Goal: Task Accomplishment & Management: Manage account settings

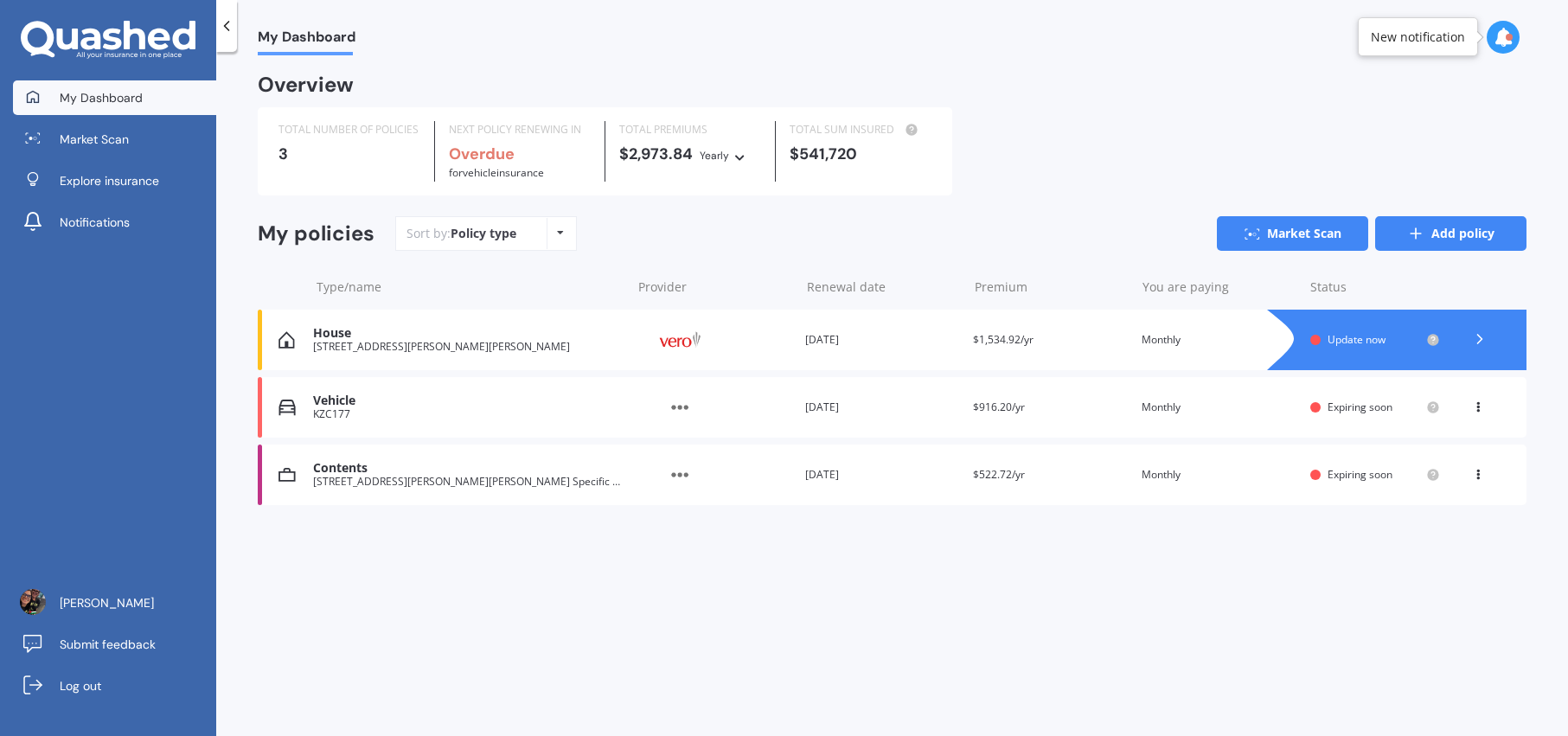
click at [1456, 230] on link "Add policy" at bounding box center [1450, 233] width 151 height 34
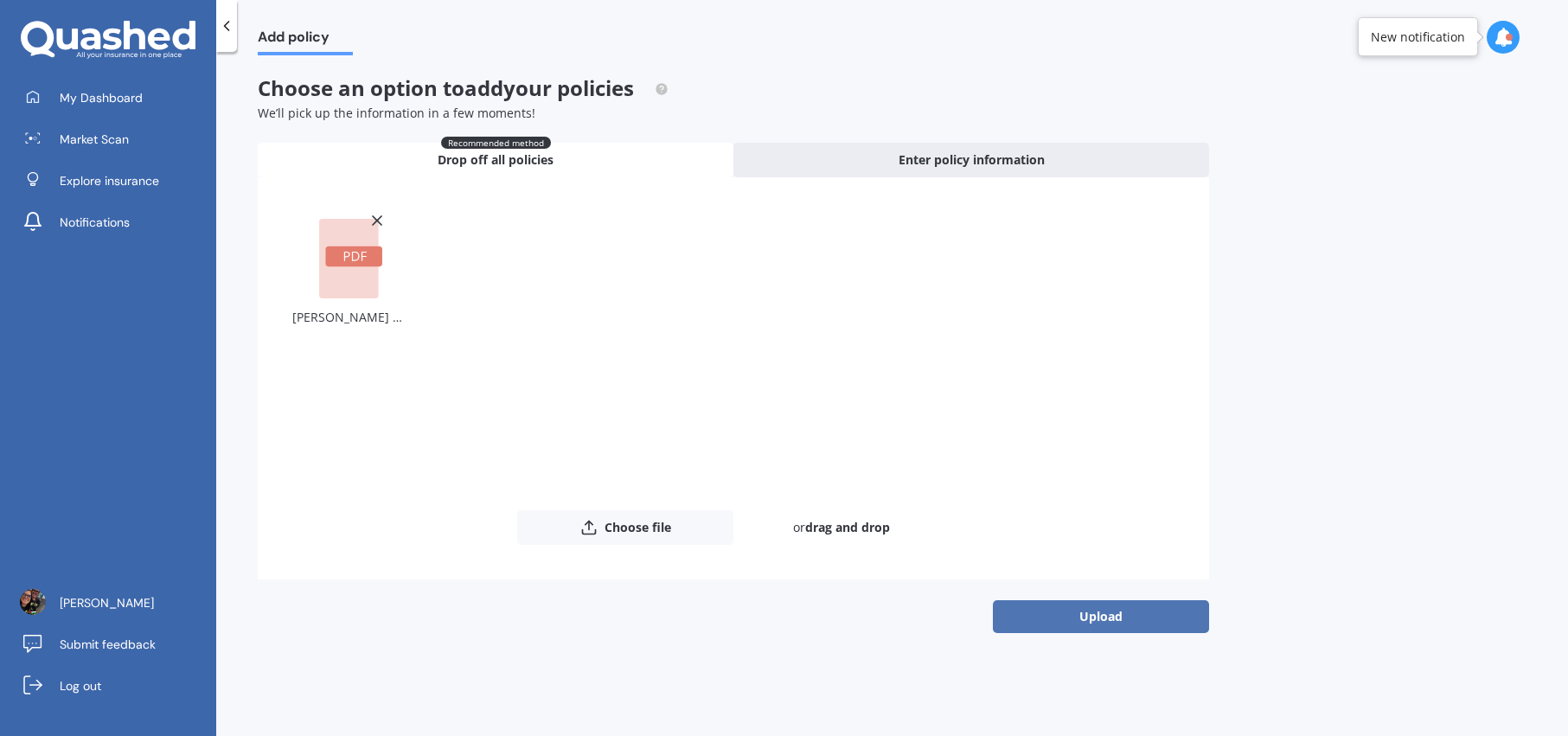
click at [1118, 613] on button "Upload" at bounding box center [1101, 616] width 216 height 33
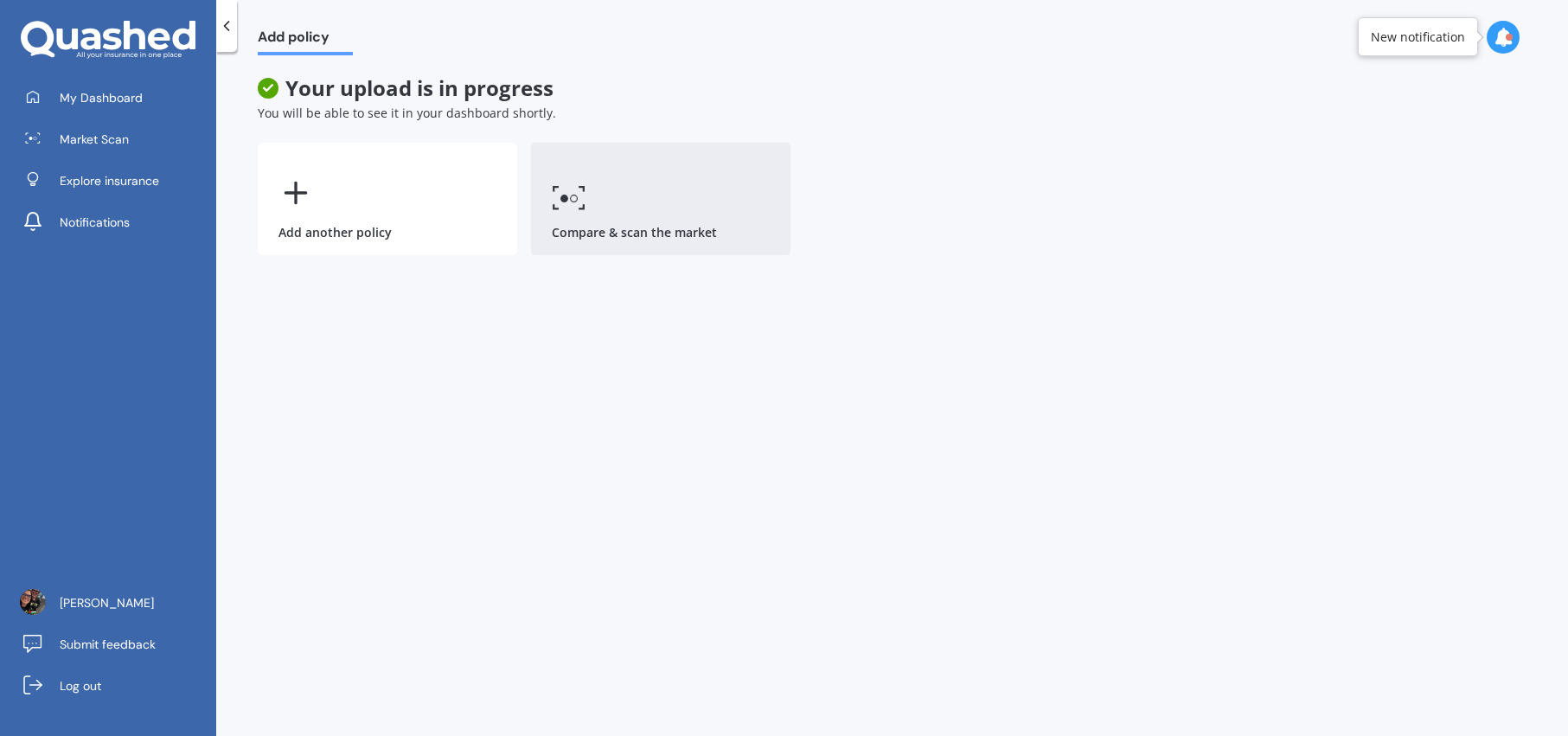
click at [748, 203] on link "Compare & scan the market" at bounding box center [661, 198] width 260 height 112
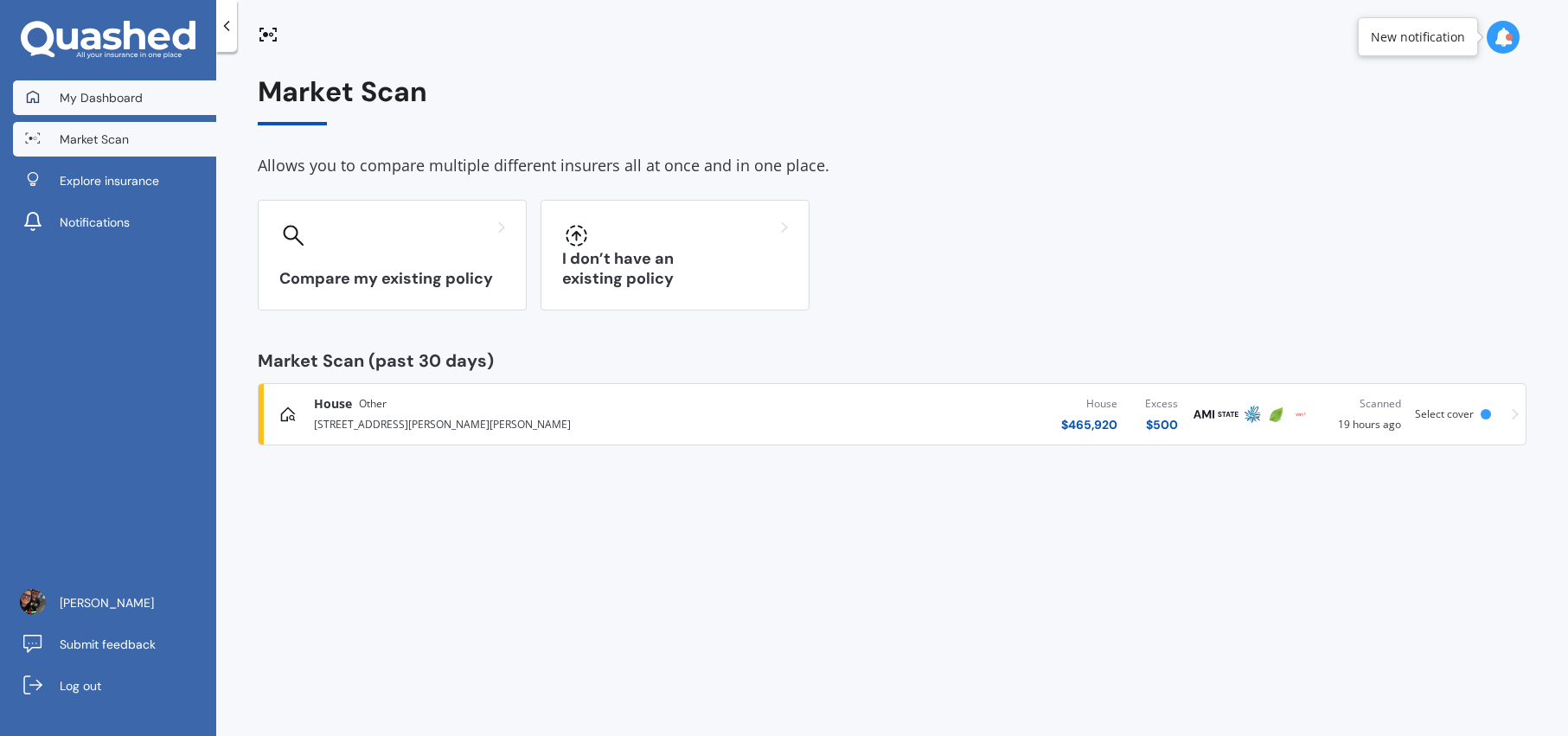
click at [87, 97] on span "My Dashboard" at bounding box center [102, 98] width 83 height 18
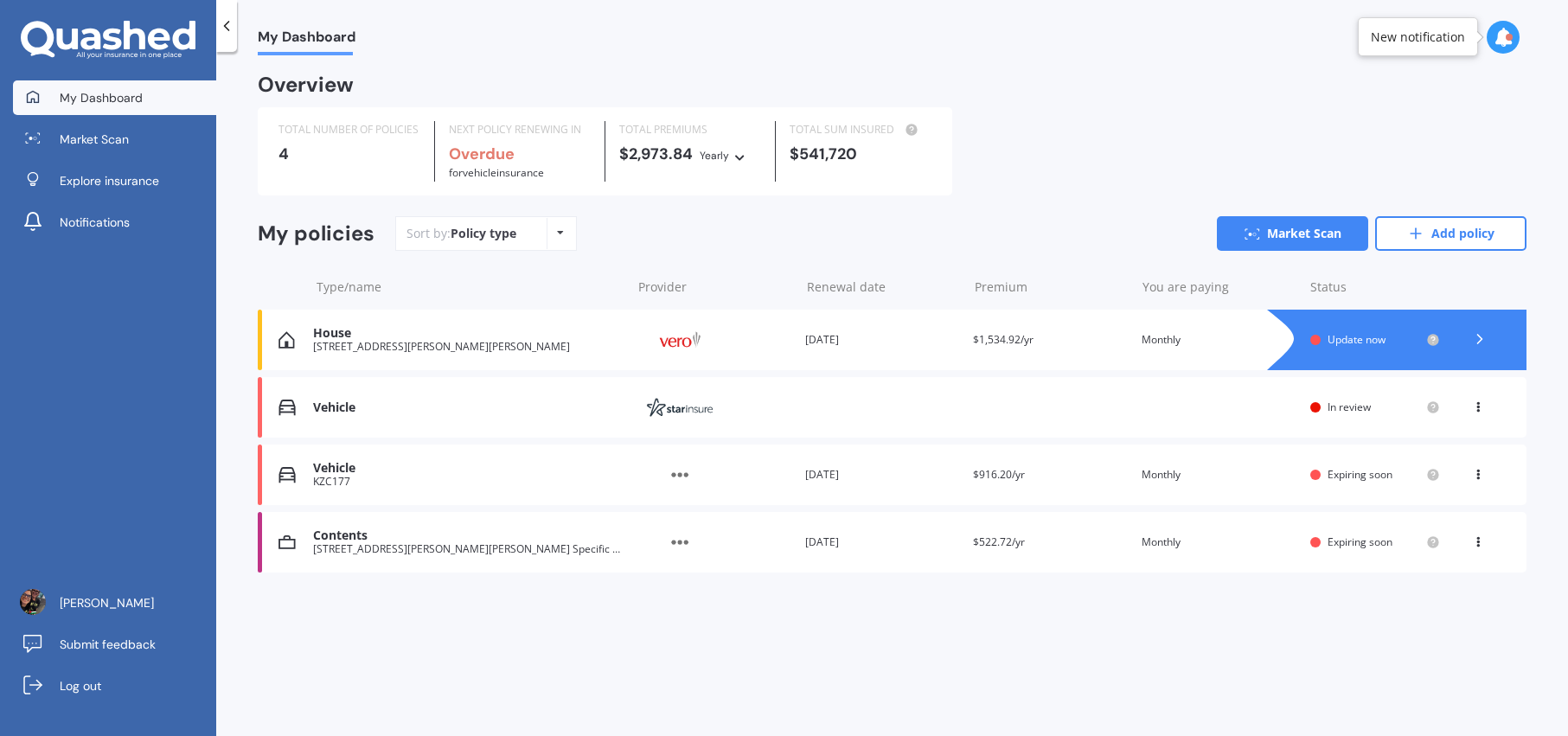
click at [863, 479] on div "Renewal date 18 Aug 2024" at bounding box center [882, 475] width 155 height 18
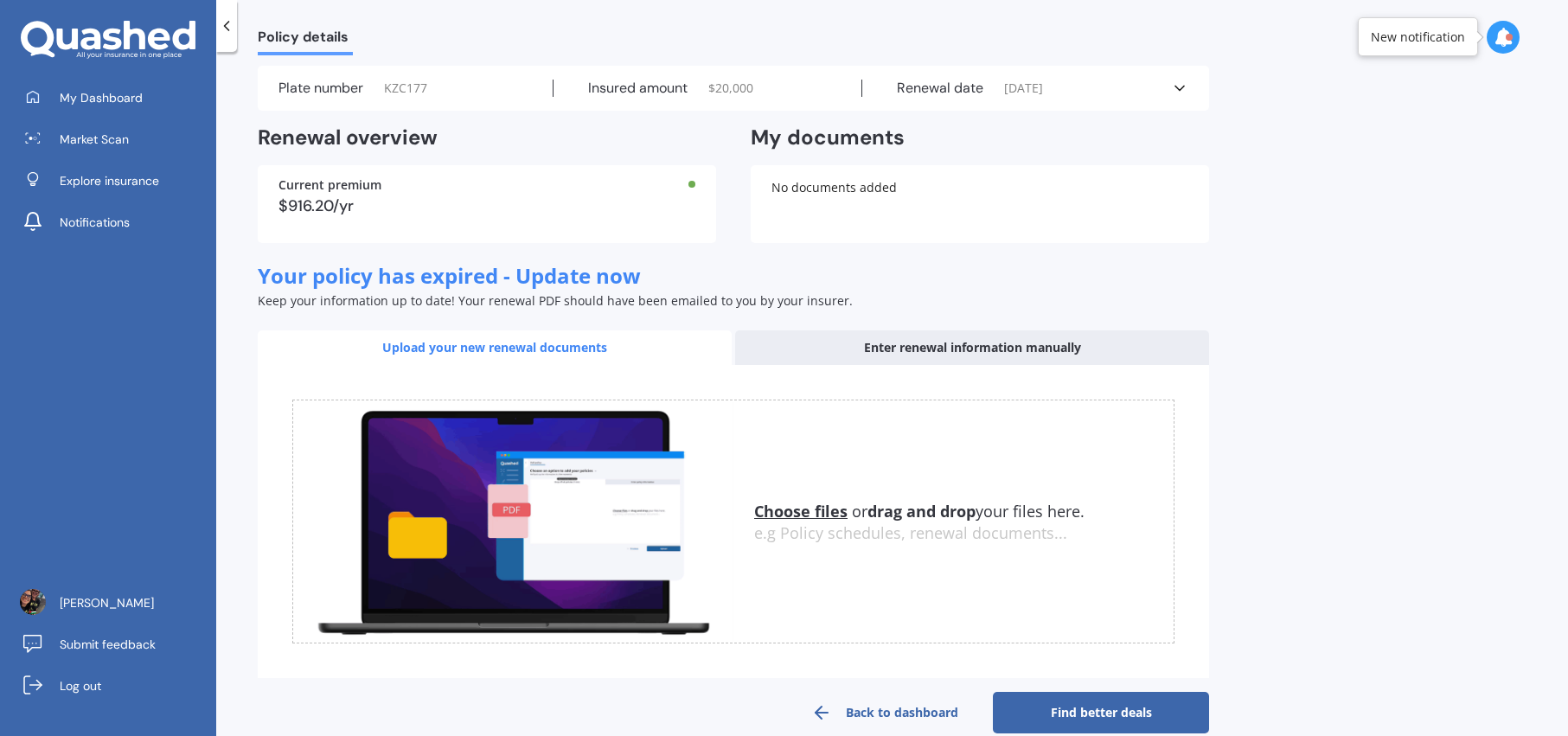
scroll to position [79, 0]
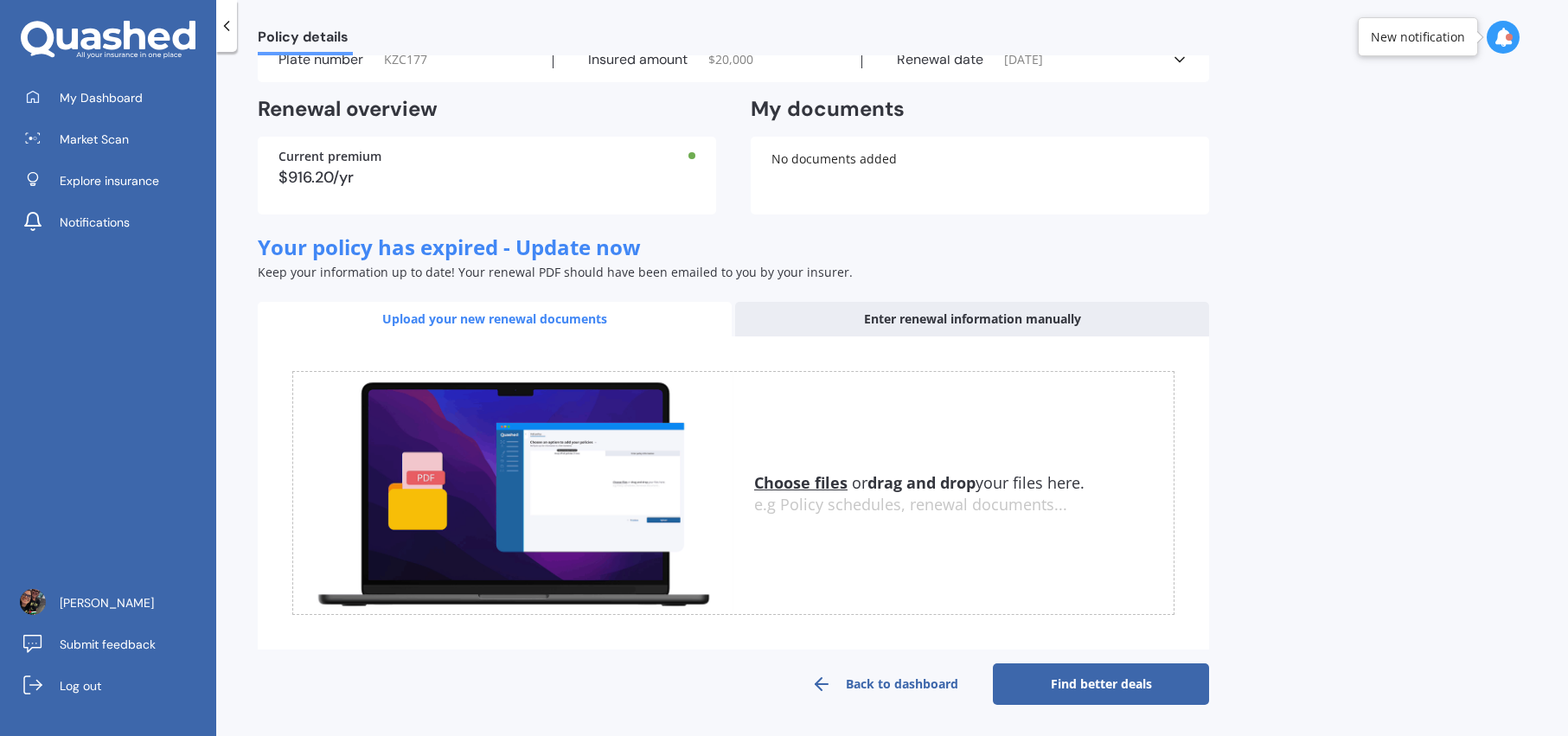
click at [925, 681] on link "Back to dashboard" at bounding box center [884, 684] width 216 height 42
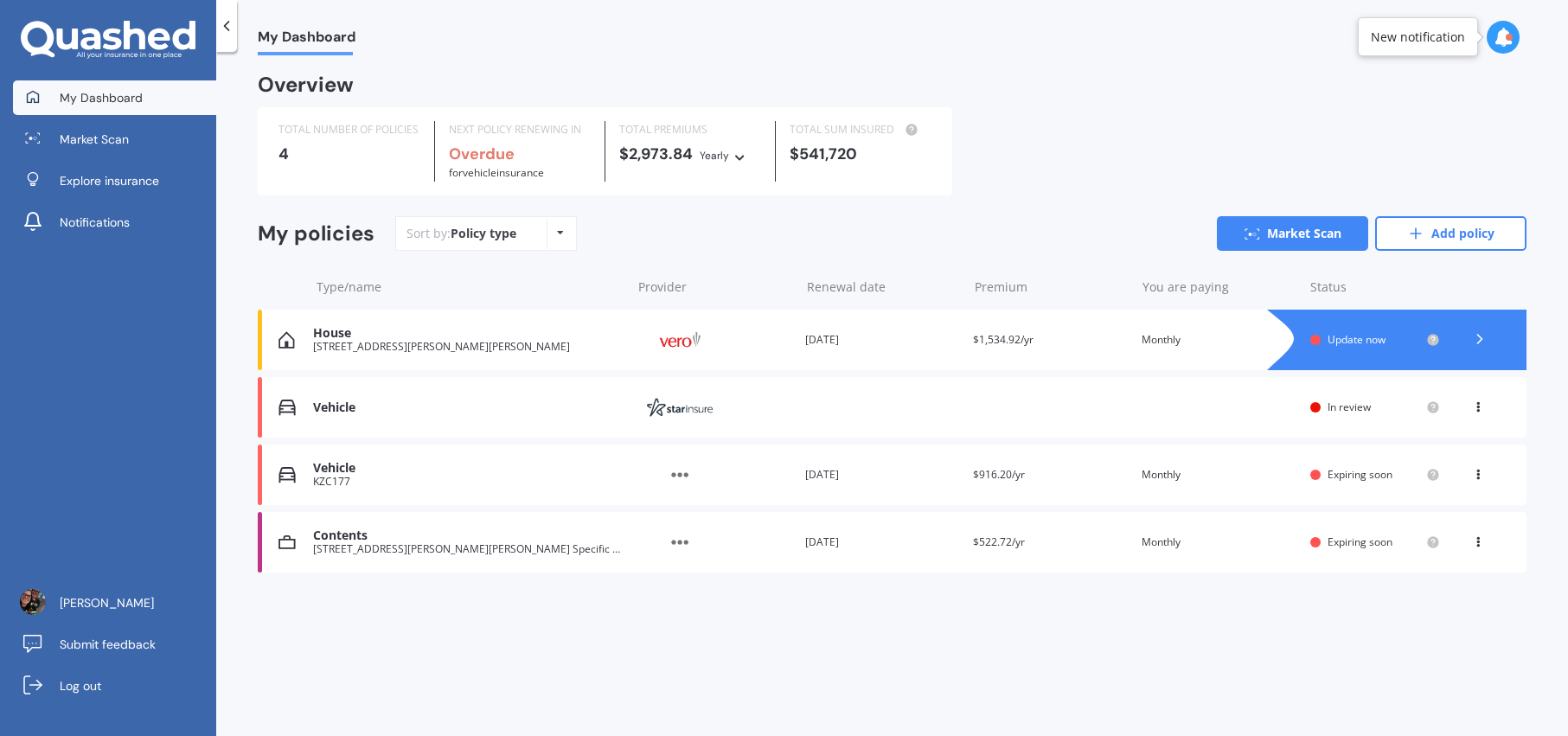
click at [1050, 334] on div "Premium $1,534.92/yr" at bounding box center [1049, 340] width 155 height 18
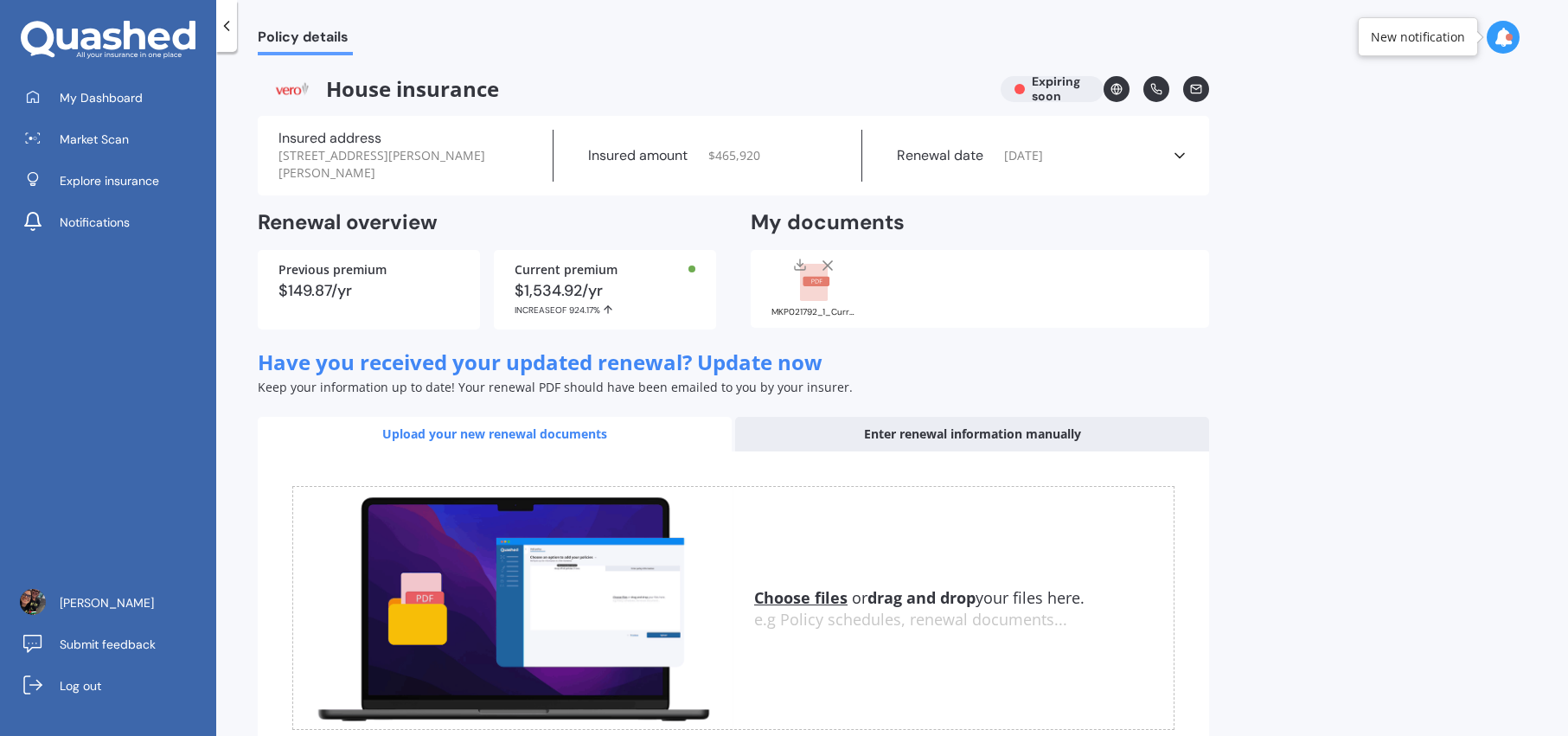
scroll to position [98, 0]
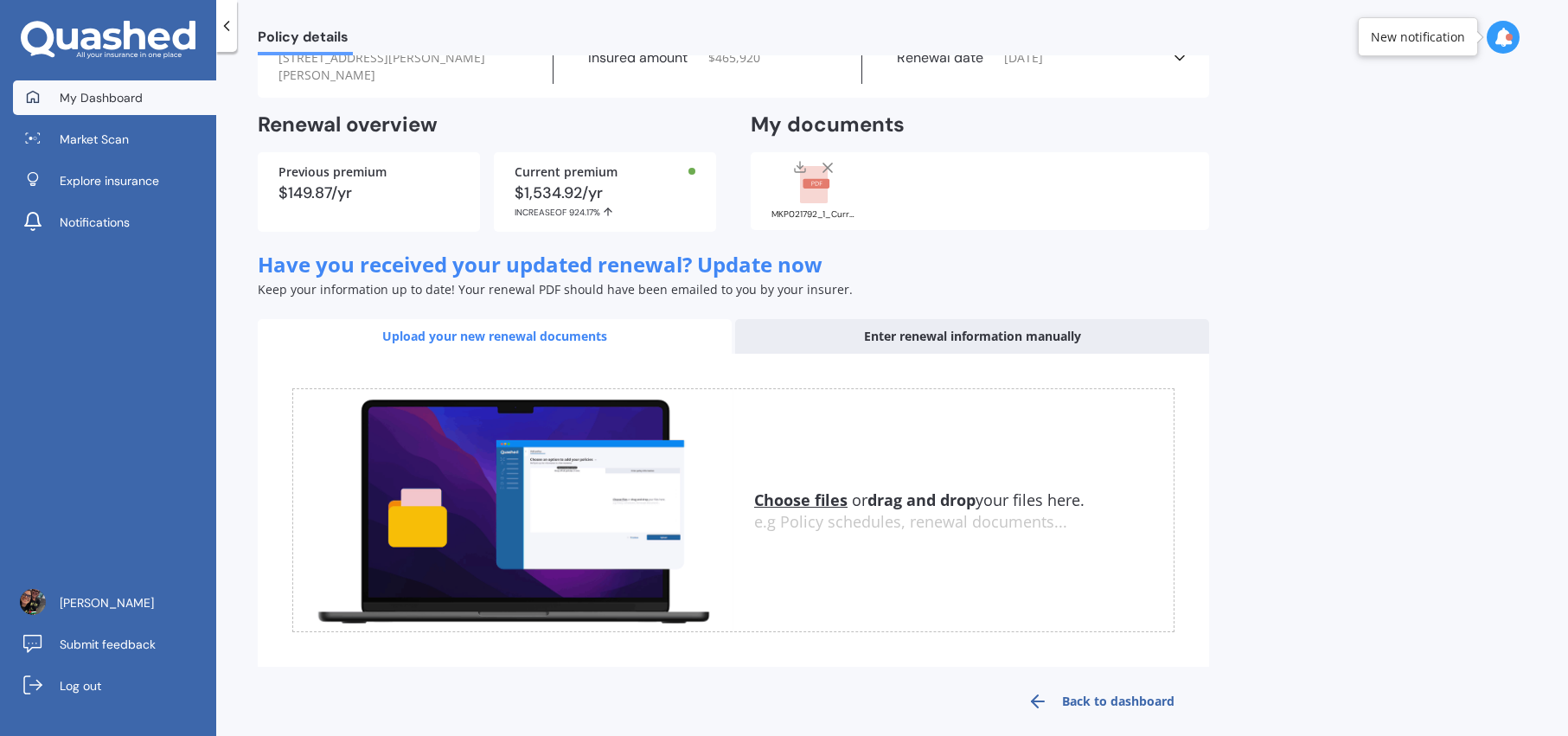
click at [96, 99] on span "My Dashboard" at bounding box center [102, 98] width 83 height 18
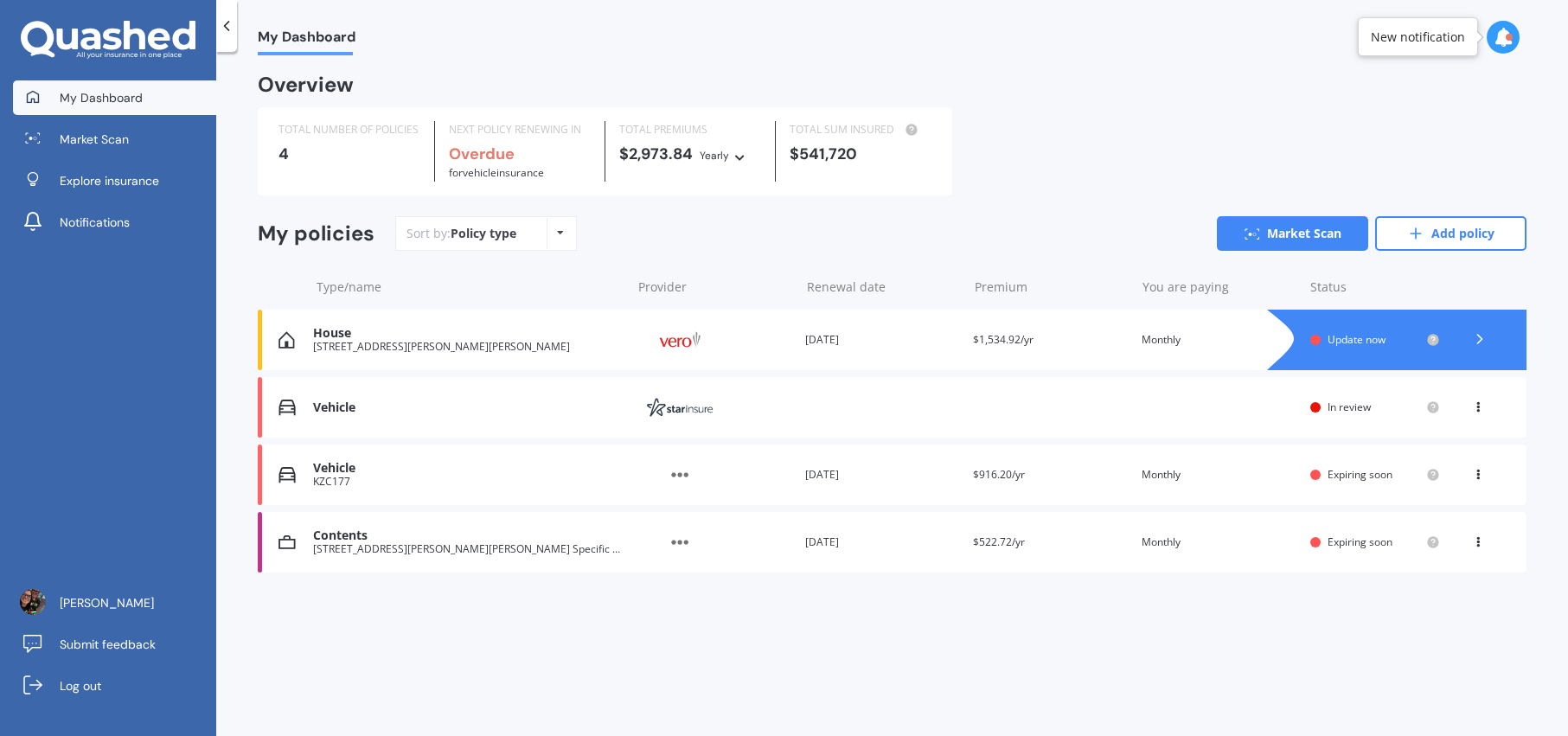
click at [1504, 33] on icon at bounding box center [1503, 37] width 19 height 19
click at [1077, 20] on div "My Dashboard" at bounding box center [892, 27] width 1352 height 56
